Goal: Navigation & Orientation: Find specific page/section

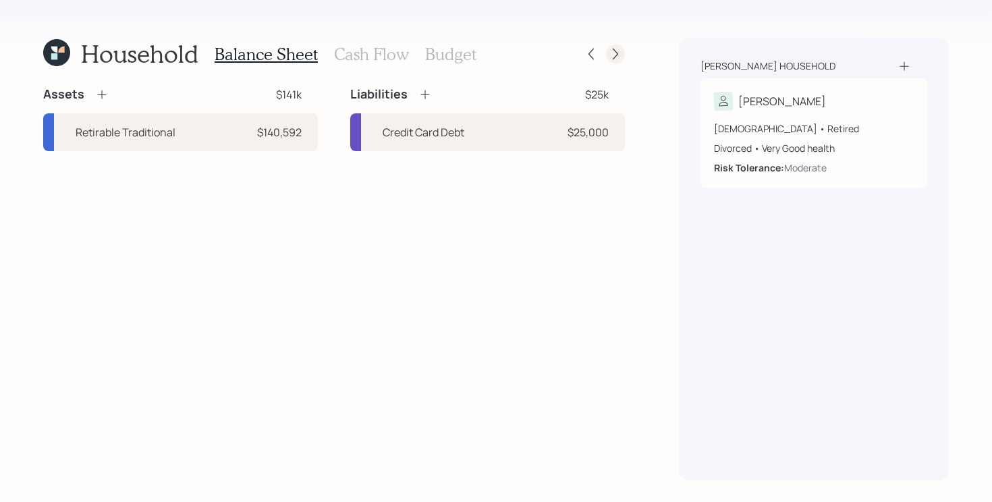
click at [610, 59] on icon at bounding box center [614, 53] width 13 height 13
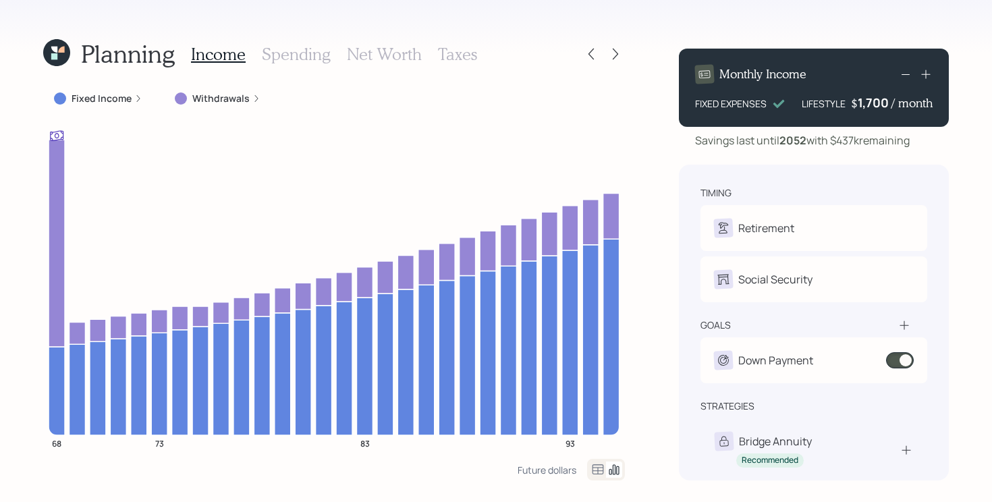
click at [51, 56] on icon at bounding box center [54, 56] width 6 height 6
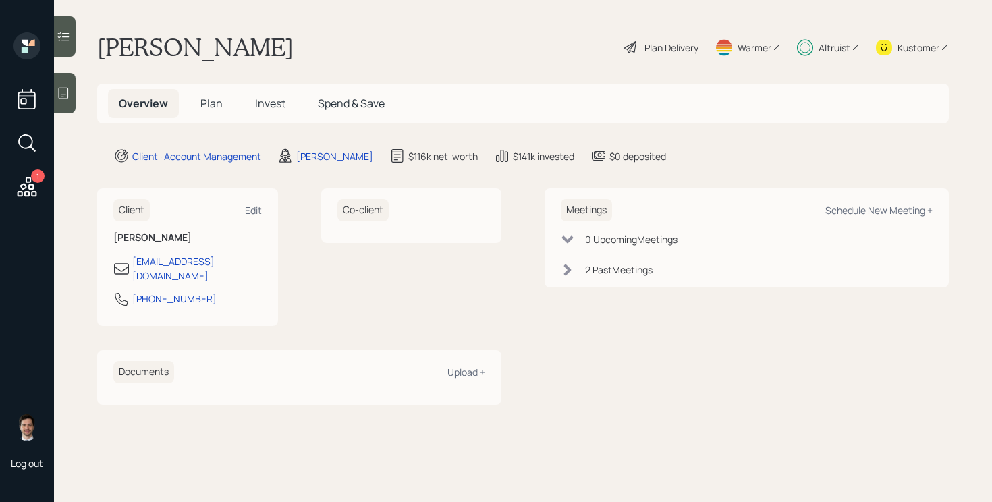
click at [218, 105] on span "Plan" at bounding box center [211, 103] width 22 height 15
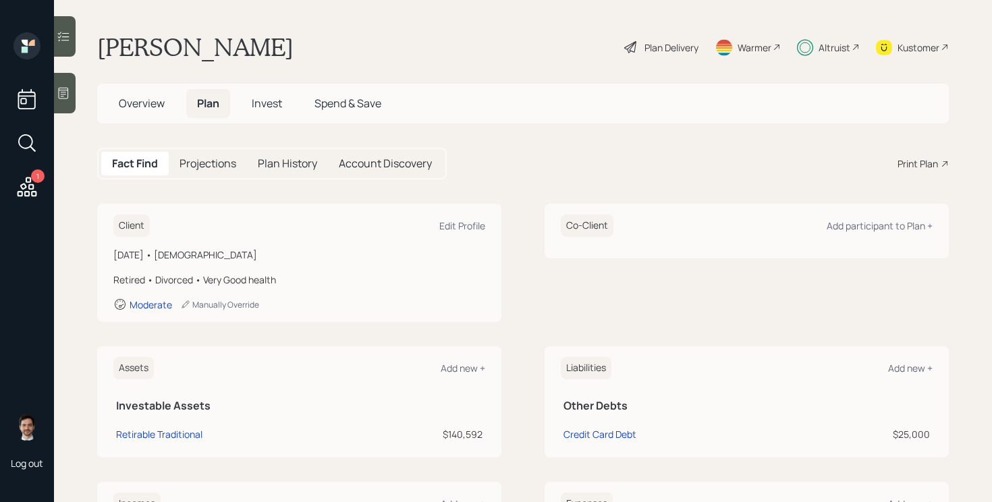
click at [146, 110] on span "Overview" at bounding box center [142, 103] width 46 height 15
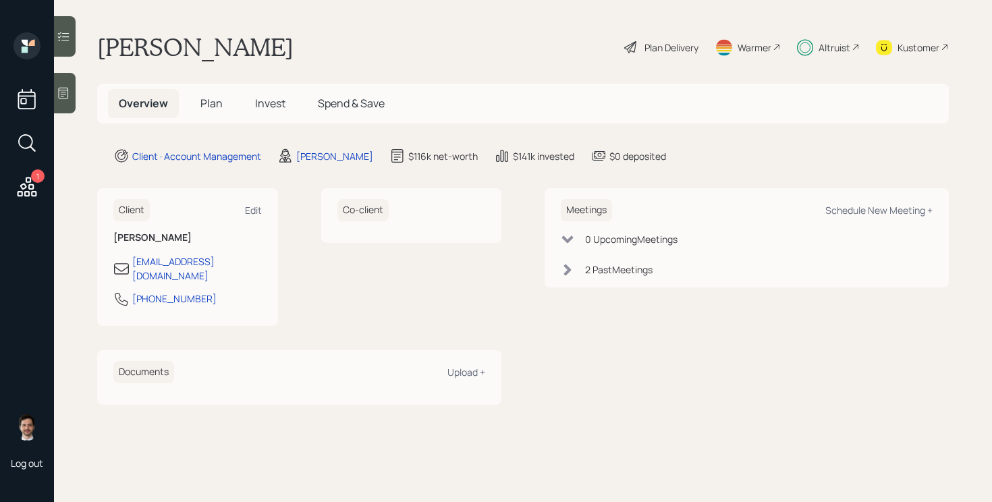
click at [678, 49] on div "Plan Delivery" at bounding box center [671, 47] width 54 height 14
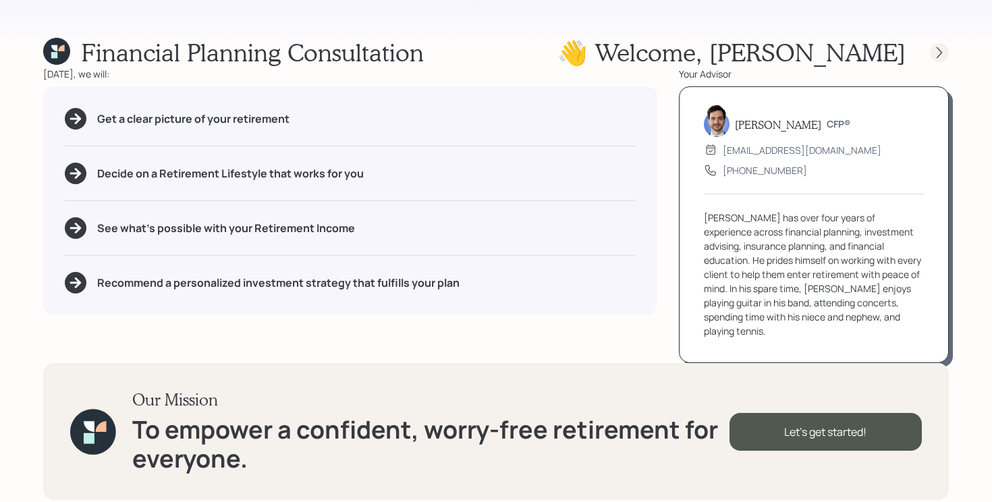
click at [946, 47] on div at bounding box center [939, 52] width 19 height 19
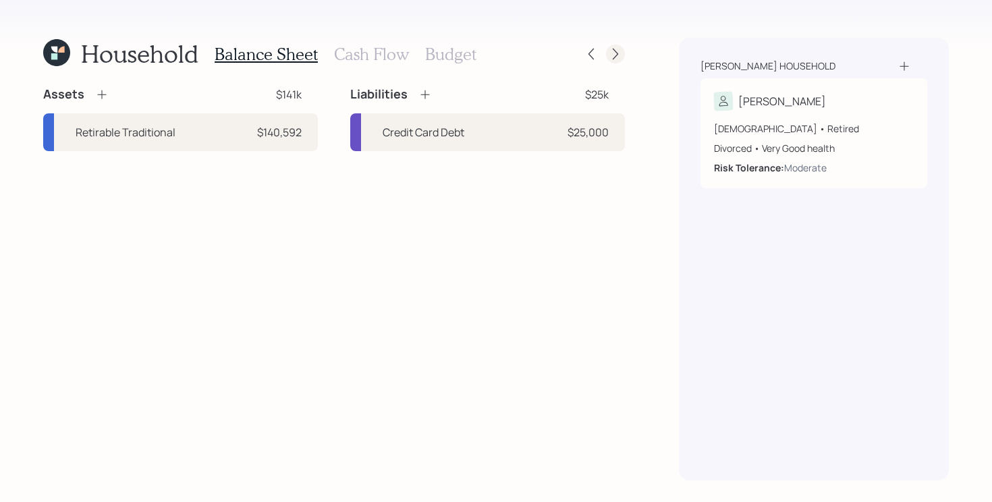
click at [608, 53] on icon at bounding box center [614, 53] width 13 height 13
